Goal: Task Accomplishment & Management: Use online tool/utility

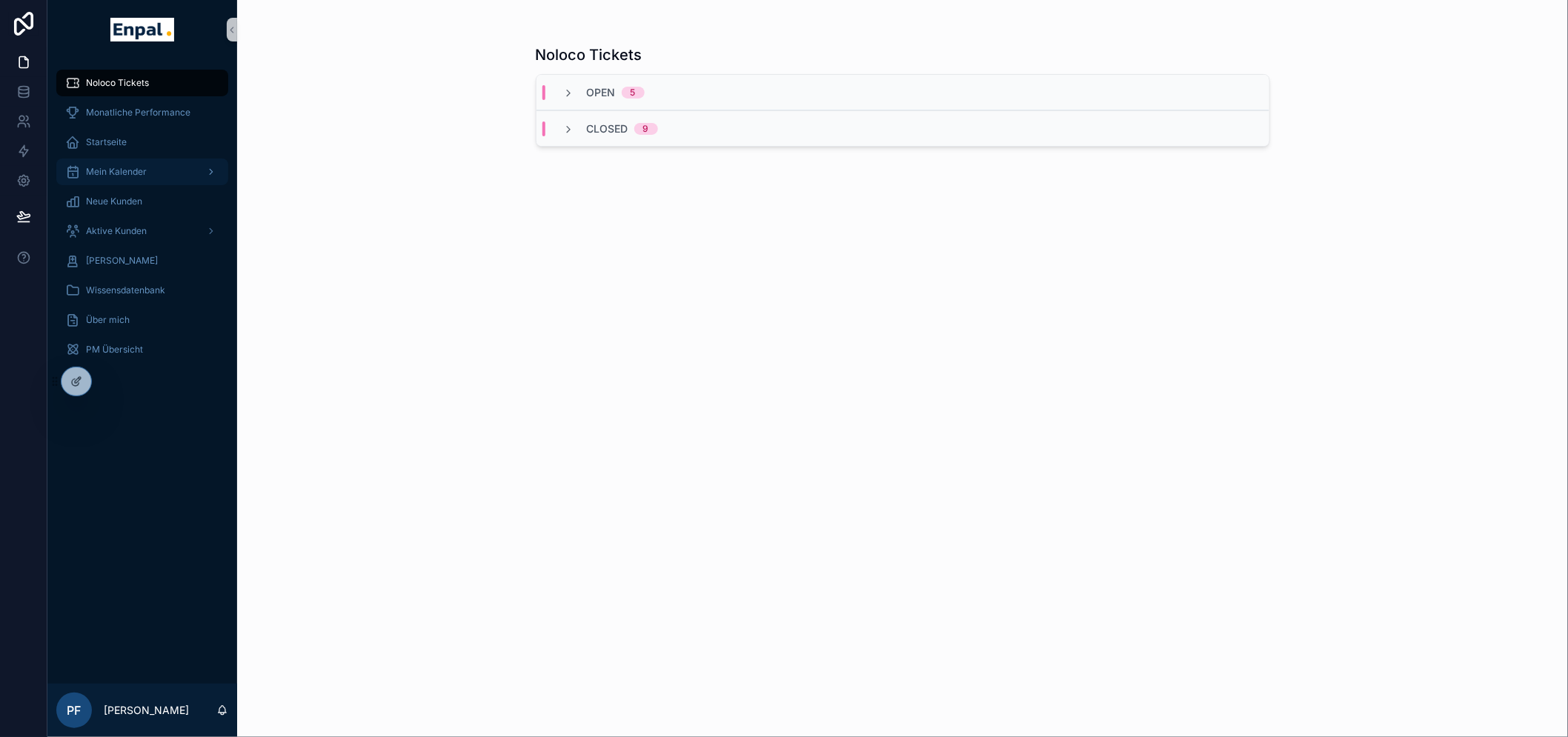
click at [145, 167] on span "Mein Kalender" at bounding box center [116, 171] width 60 height 12
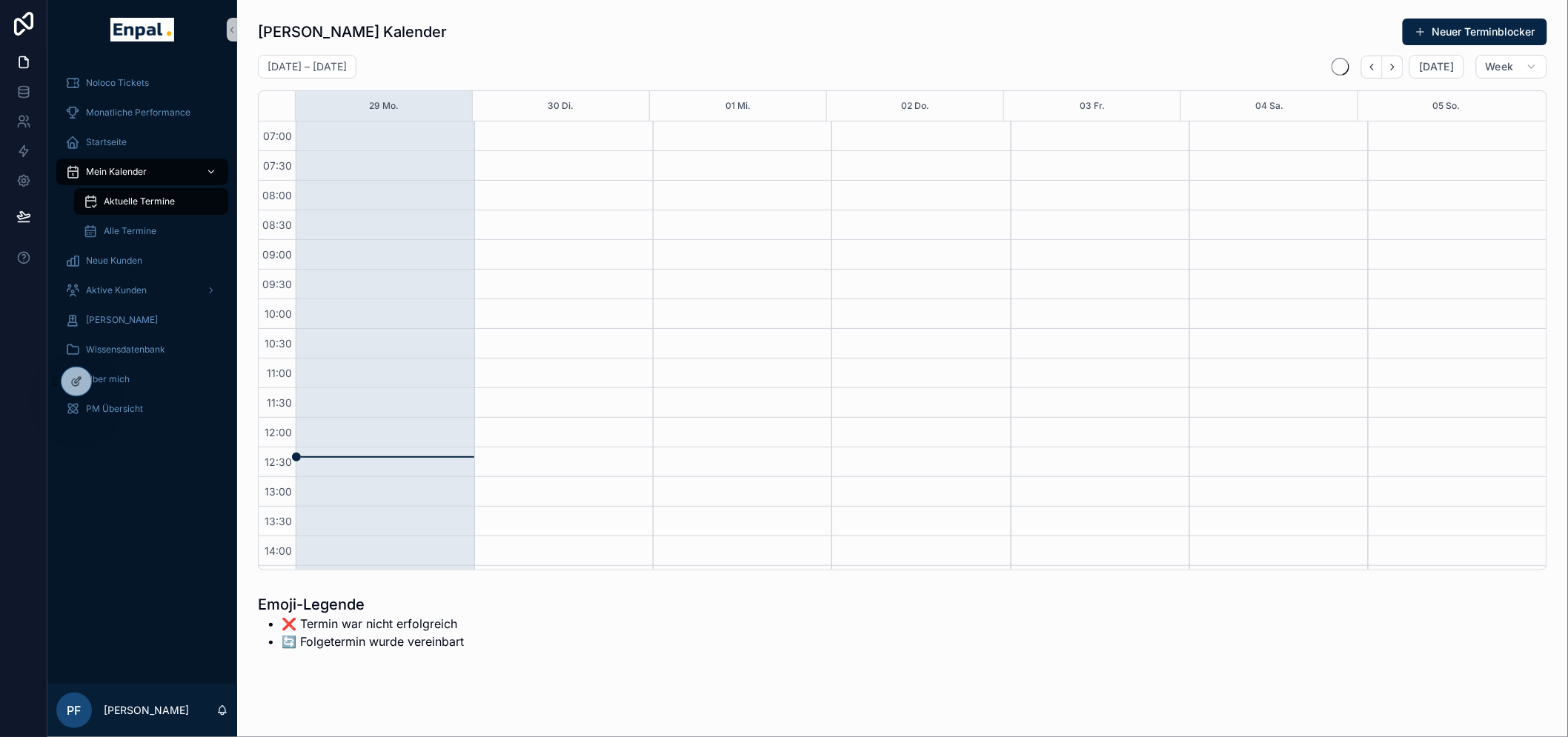
scroll to position [415, 0]
click at [1482, 37] on button "Neuer Terminblocker" at bounding box center [1474, 32] width 144 height 27
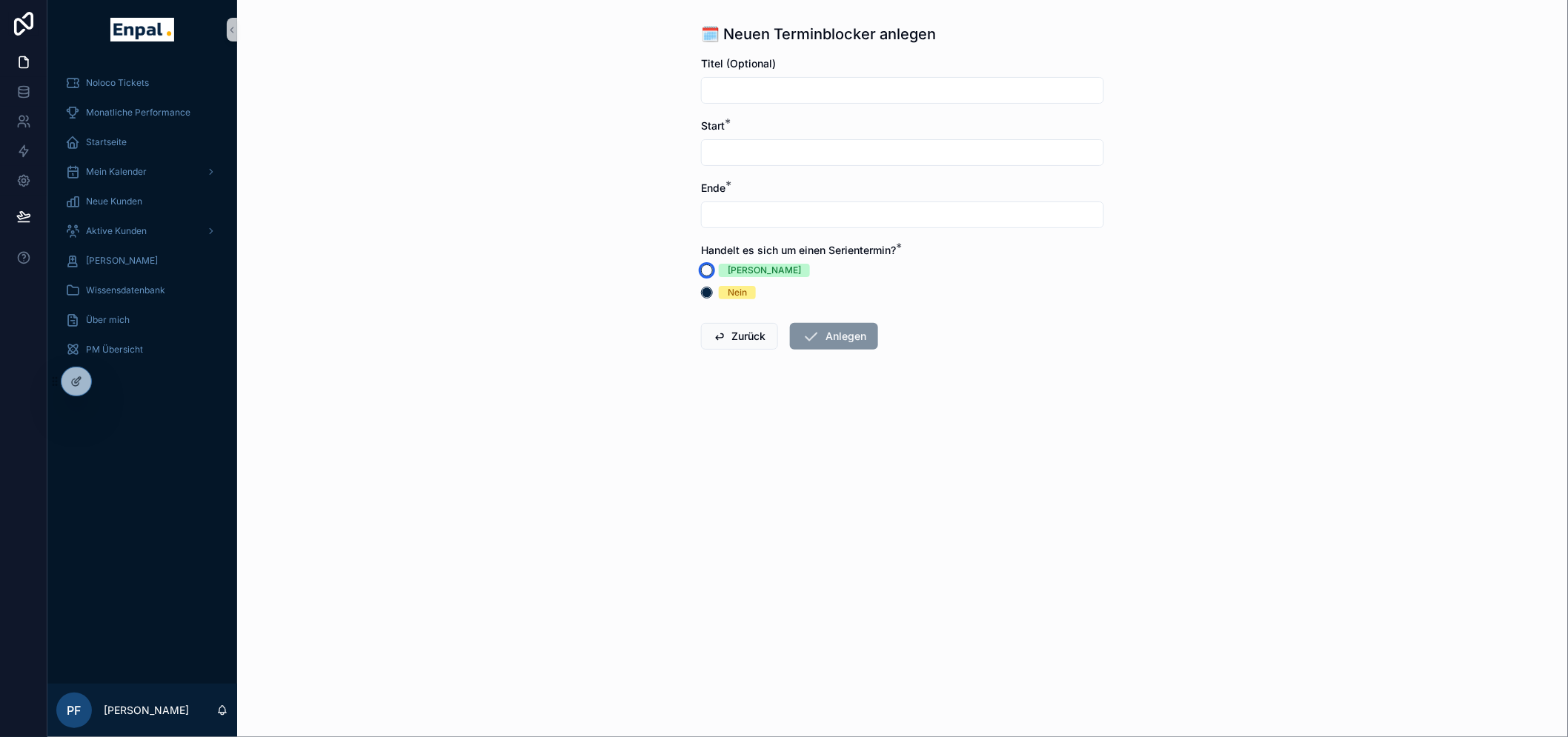
click at [712, 265] on button "[PERSON_NAME]" at bounding box center [706, 270] width 12 height 12
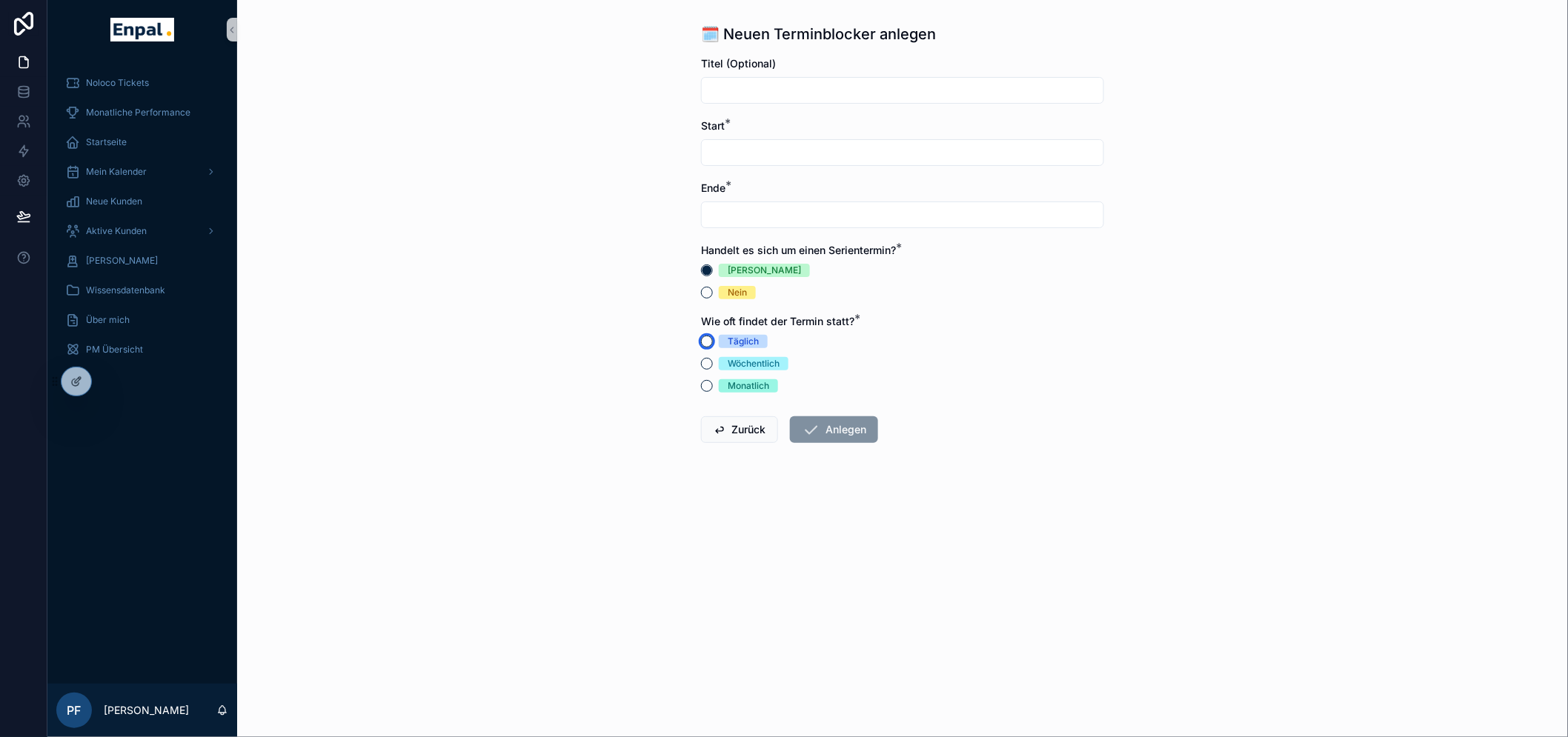
click at [712, 338] on button "Täglich" at bounding box center [706, 341] width 12 height 12
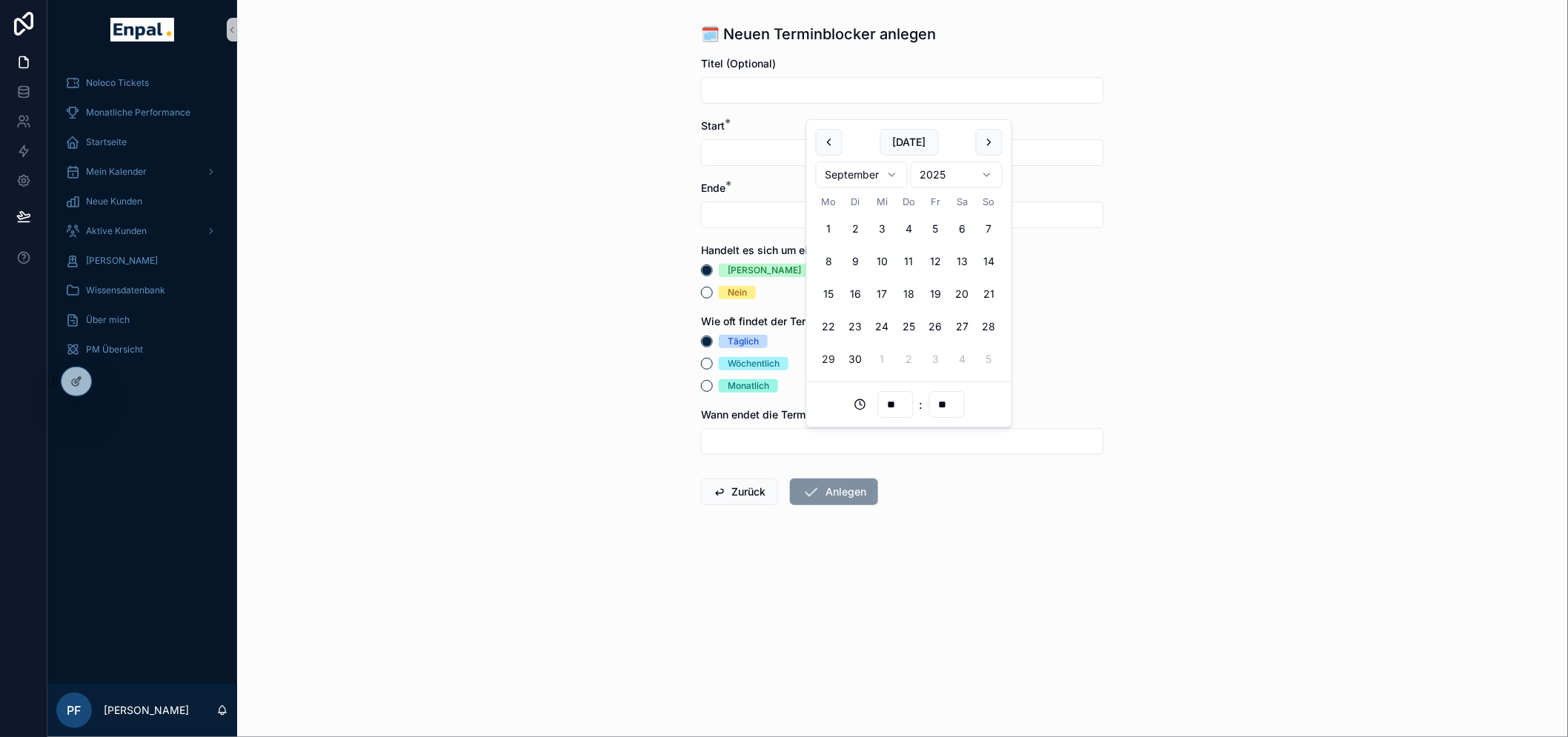
click at [768, 445] on input "scrollable content" at bounding box center [902, 441] width 401 height 20
click at [668, 399] on div "🗓️ Neuen Terminblocker anlegen Titel (Optional) Start * Ende * Handelt es sich …" at bounding box center [902, 368] width 1331 height 737
click at [713, 365] on button "Wöchentlich" at bounding box center [706, 364] width 12 height 12
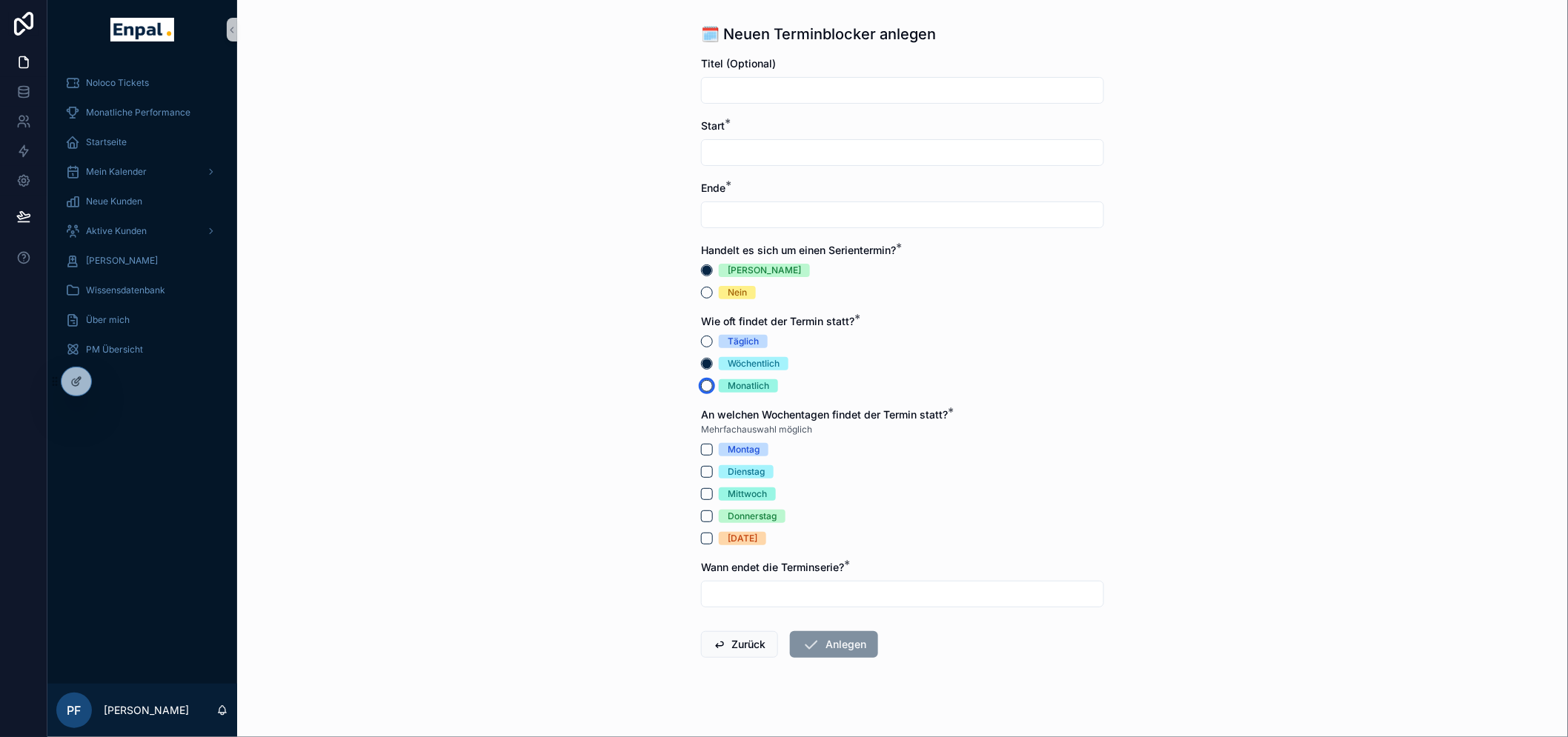
click at [709, 390] on button "Monatlich" at bounding box center [706, 386] width 12 height 12
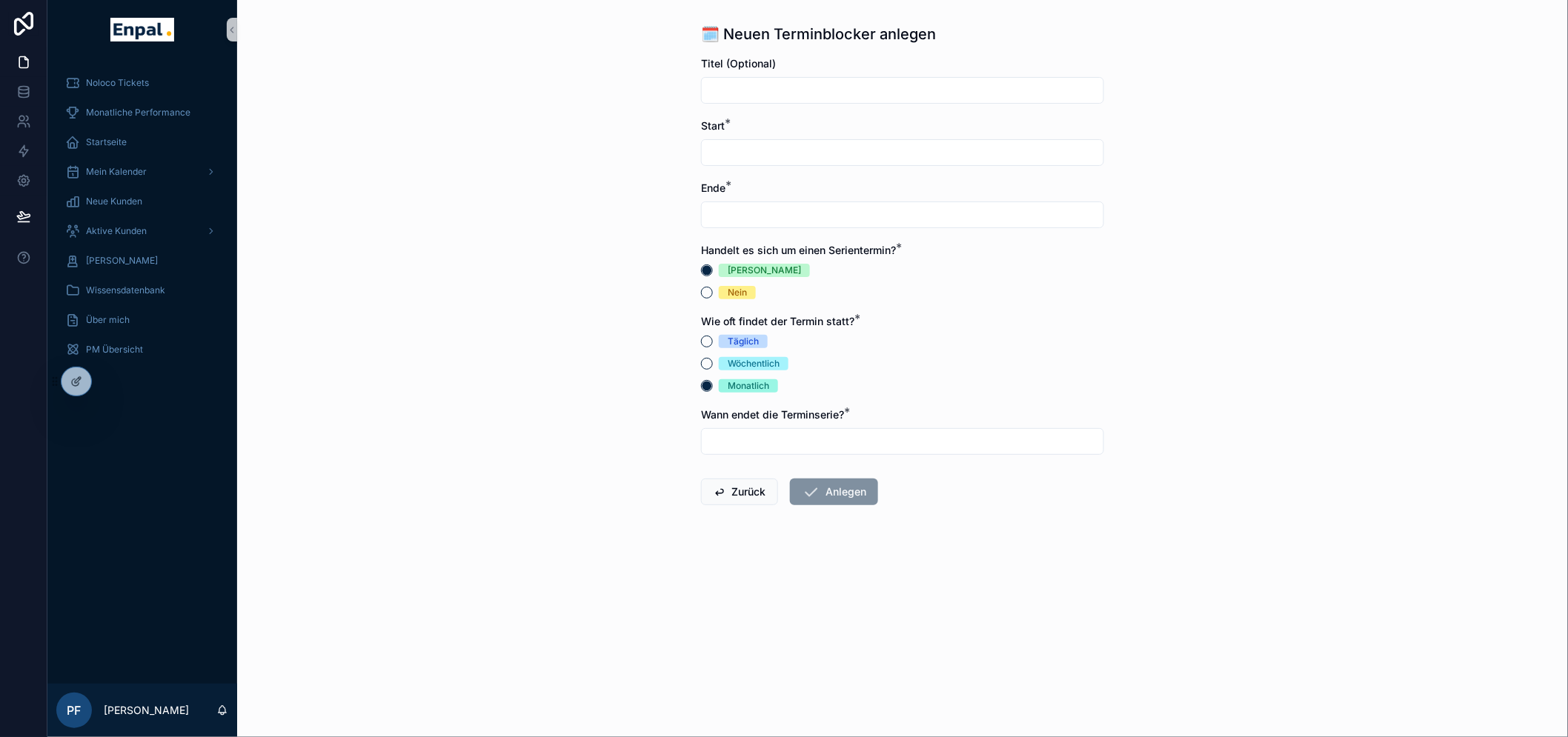
click at [715, 333] on div "Wie oft findet der Termin statt? * Täglich Wöchentlich Monatlich" at bounding box center [902, 353] width 403 height 78
click at [713, 342] on button "Täglich" at bounding box center [706, 341] width 12 height 12
